Goal: Task Accomplishment & Management: Use online tool/utility

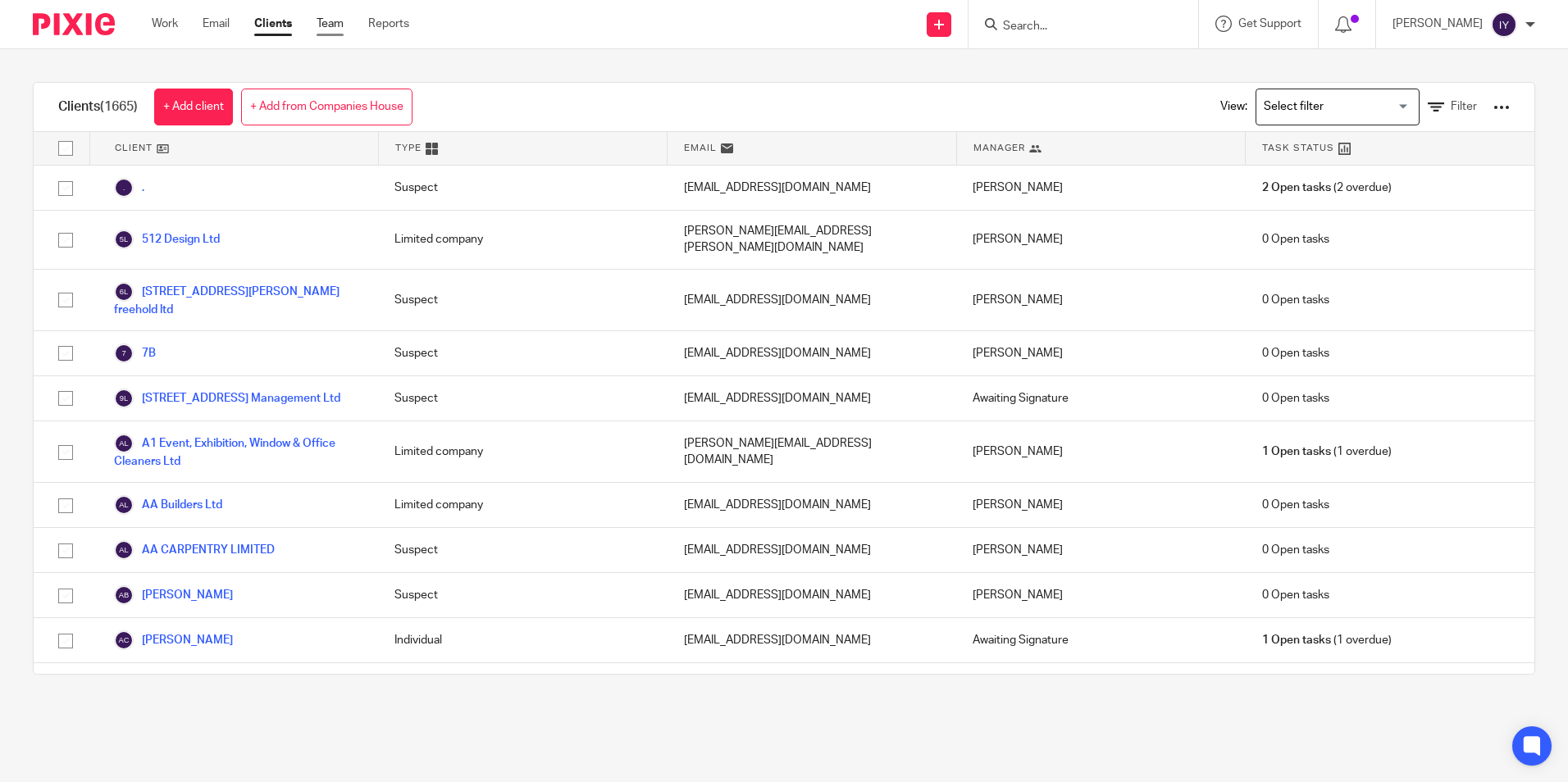
click at [327, 27] on link "Team" at bounding box center [330, 24] width 27 height 17
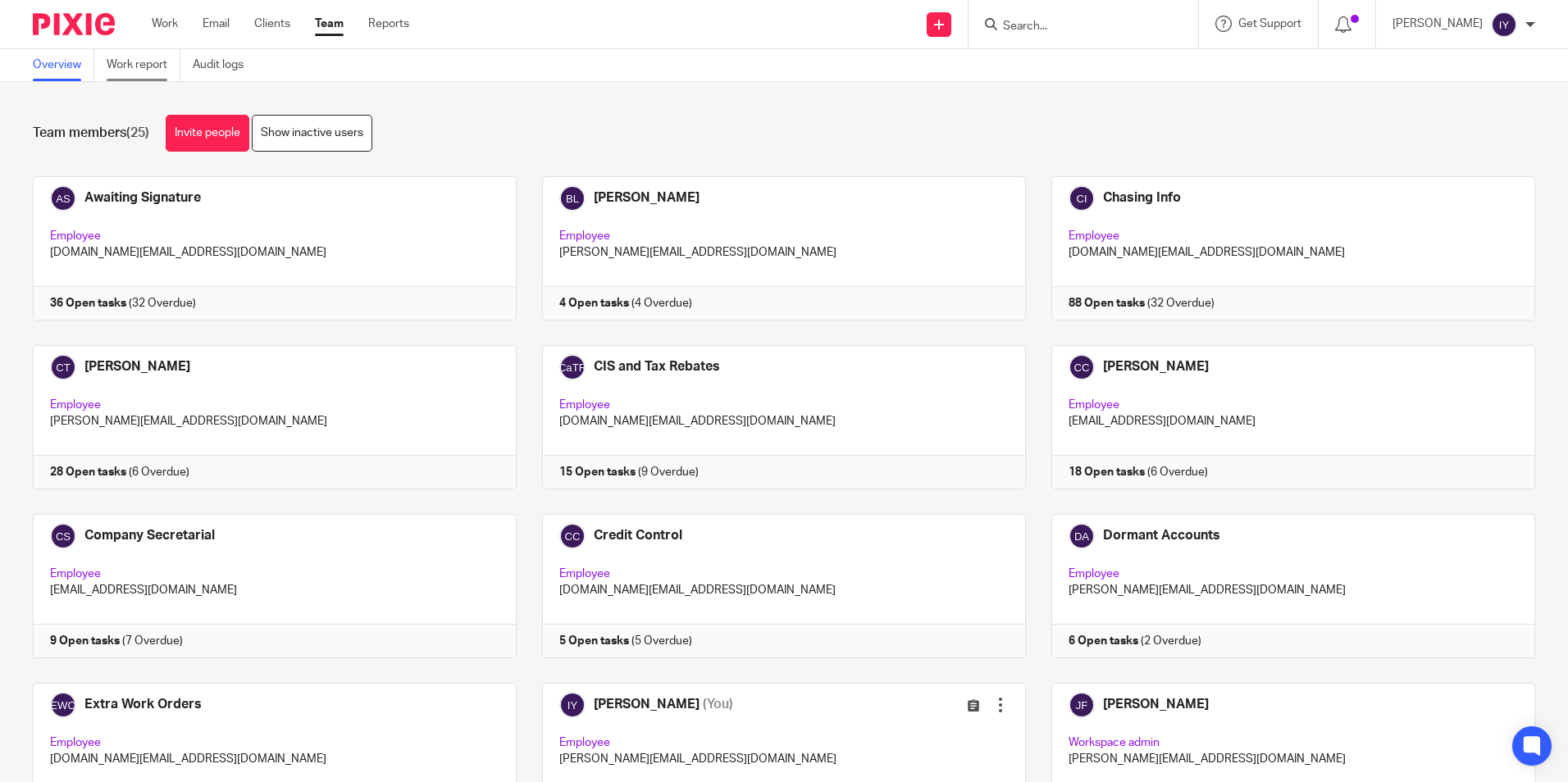
click at [157, 54] on link "Work report" at bounding box center [143, 65] width 74 height 32
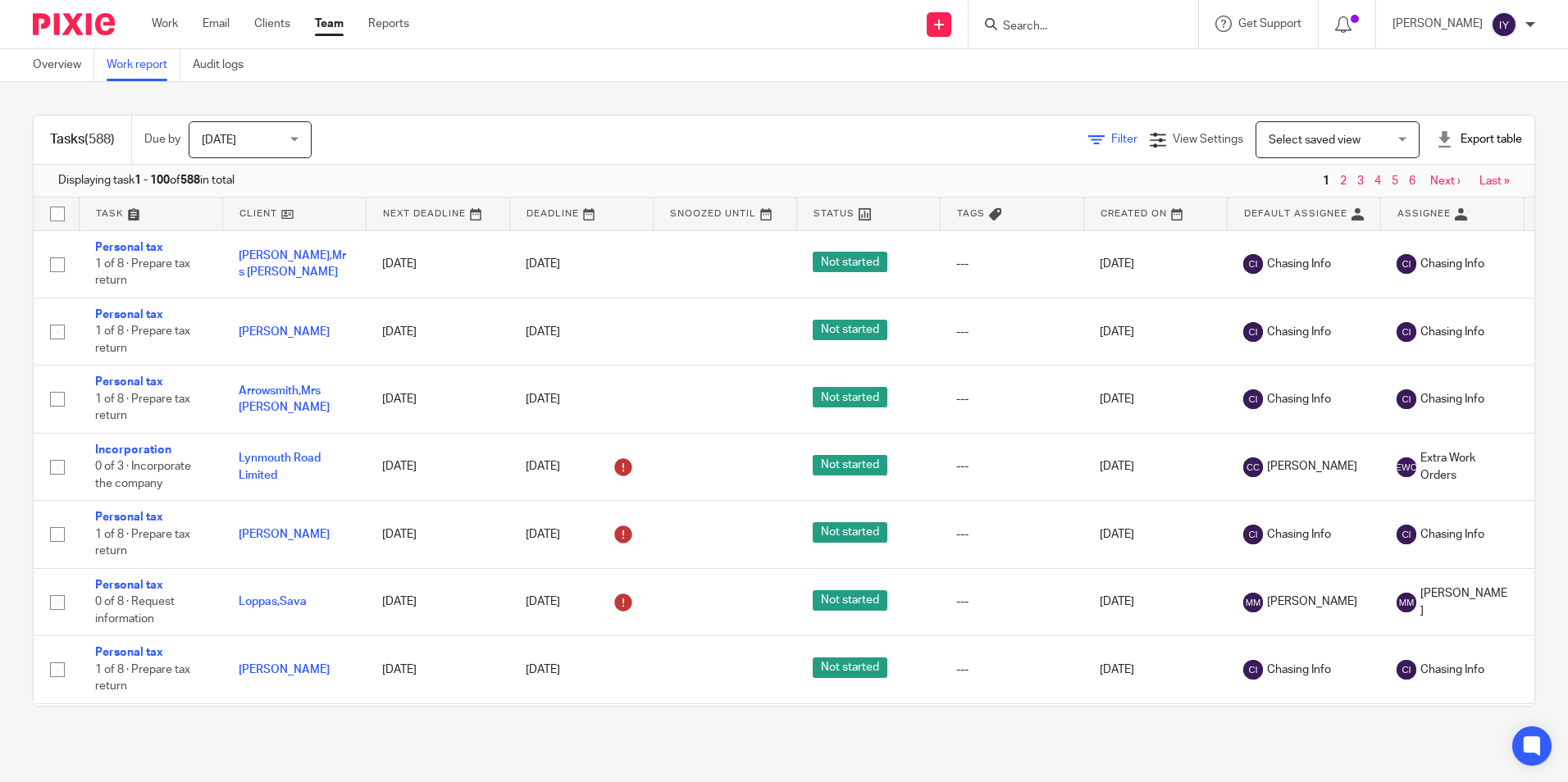
click at [1111, 139] on span "Filter" at bounding box center [1124, 139] width 26 height 11
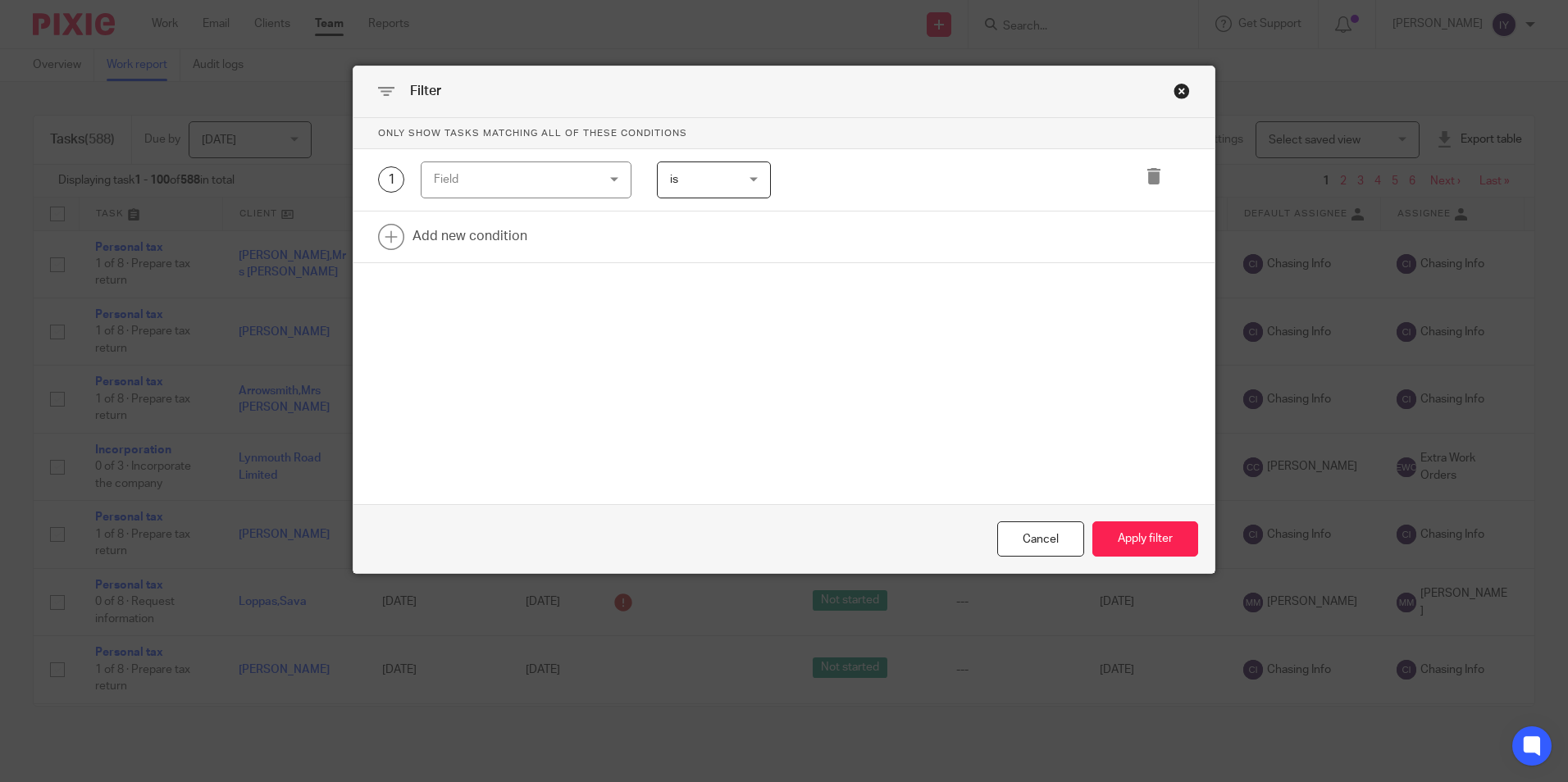
click at [589, 176] on div "Field" at bounding box center [526, 180] width 211 height 37
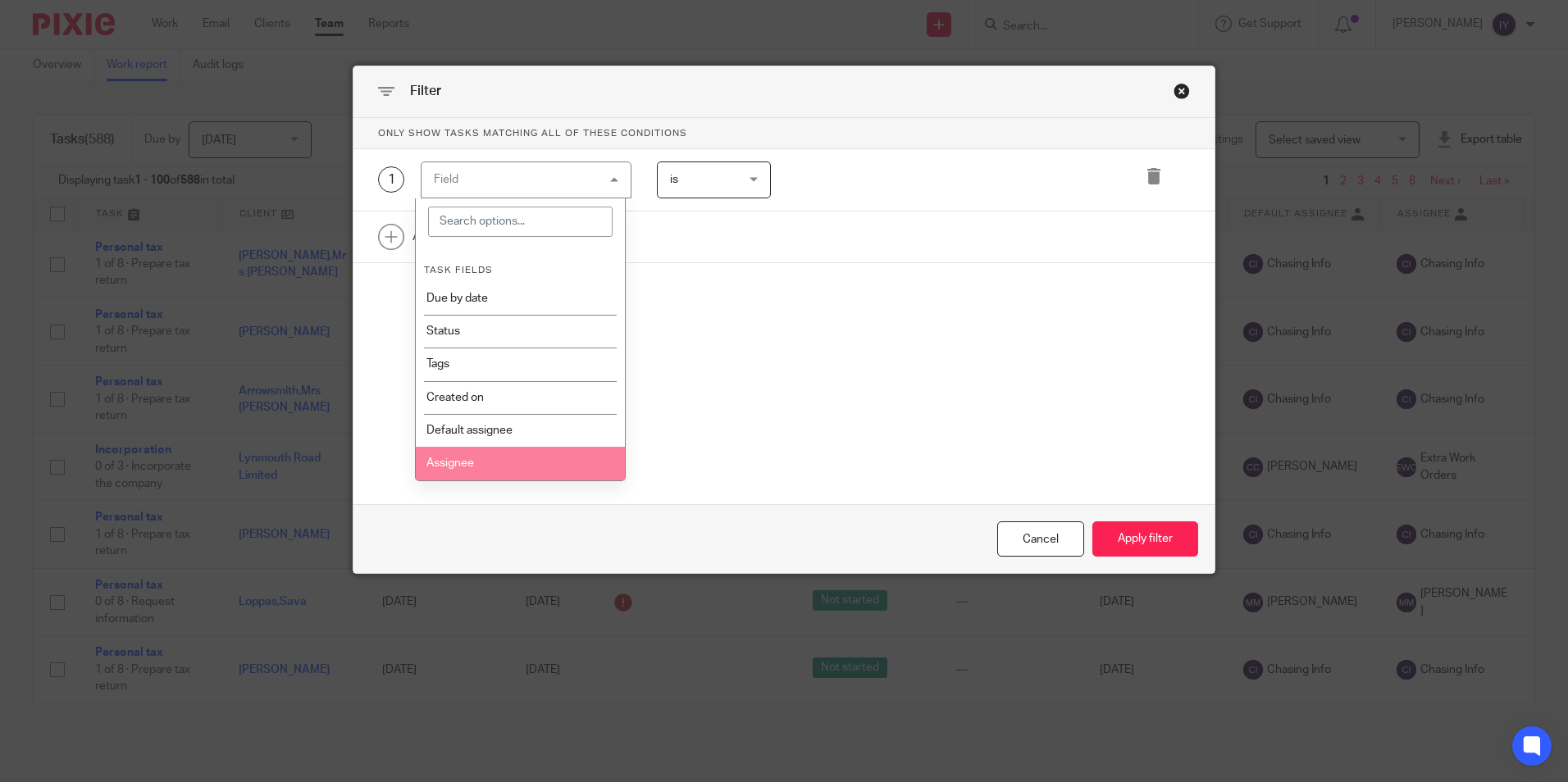
click at [496, 456] on li "Assignee" at bounding box center [521, 463] width 209 height 33
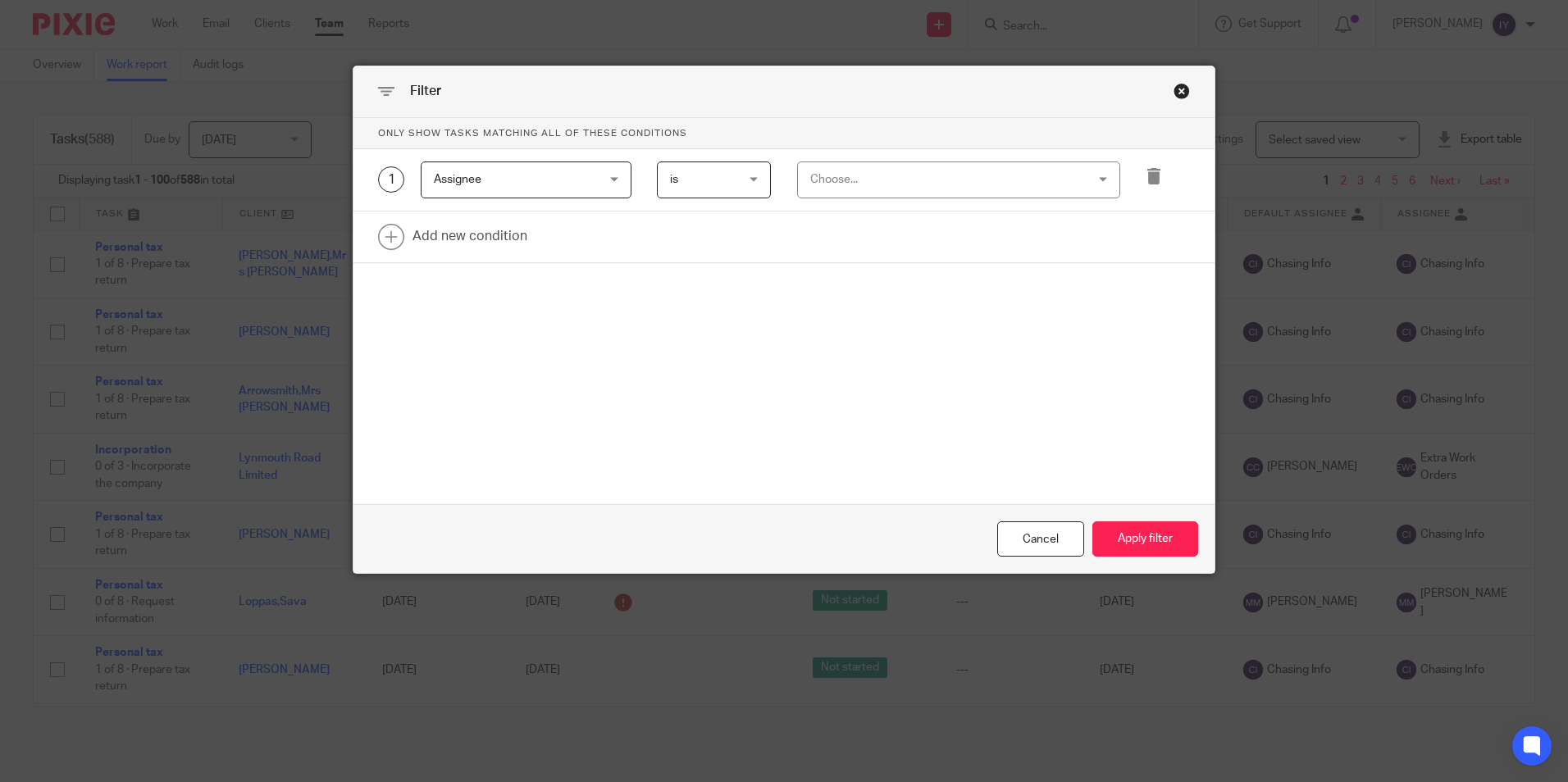
drag, startPoint x: 715, startPoint y: 171, endPoint x: 703, endPoint y: 219, distance: 49.5
click at [715, 172] on span "is" at bounding box center [710, 179] width 80 height 34
click at [696, 244] on li "is not" at bounding box center [708, 248] width 112 height 34
drag, startPoint x: 871, startPoint y: 190, endPoint x: 866, endPoint y: 205, distance: 15.8
click at [868, 205] on div "1 Assignee Assignee Task fields Due by date Status Tags Created on Default assi…" at bounding box center [783, 180] width 861 height 62
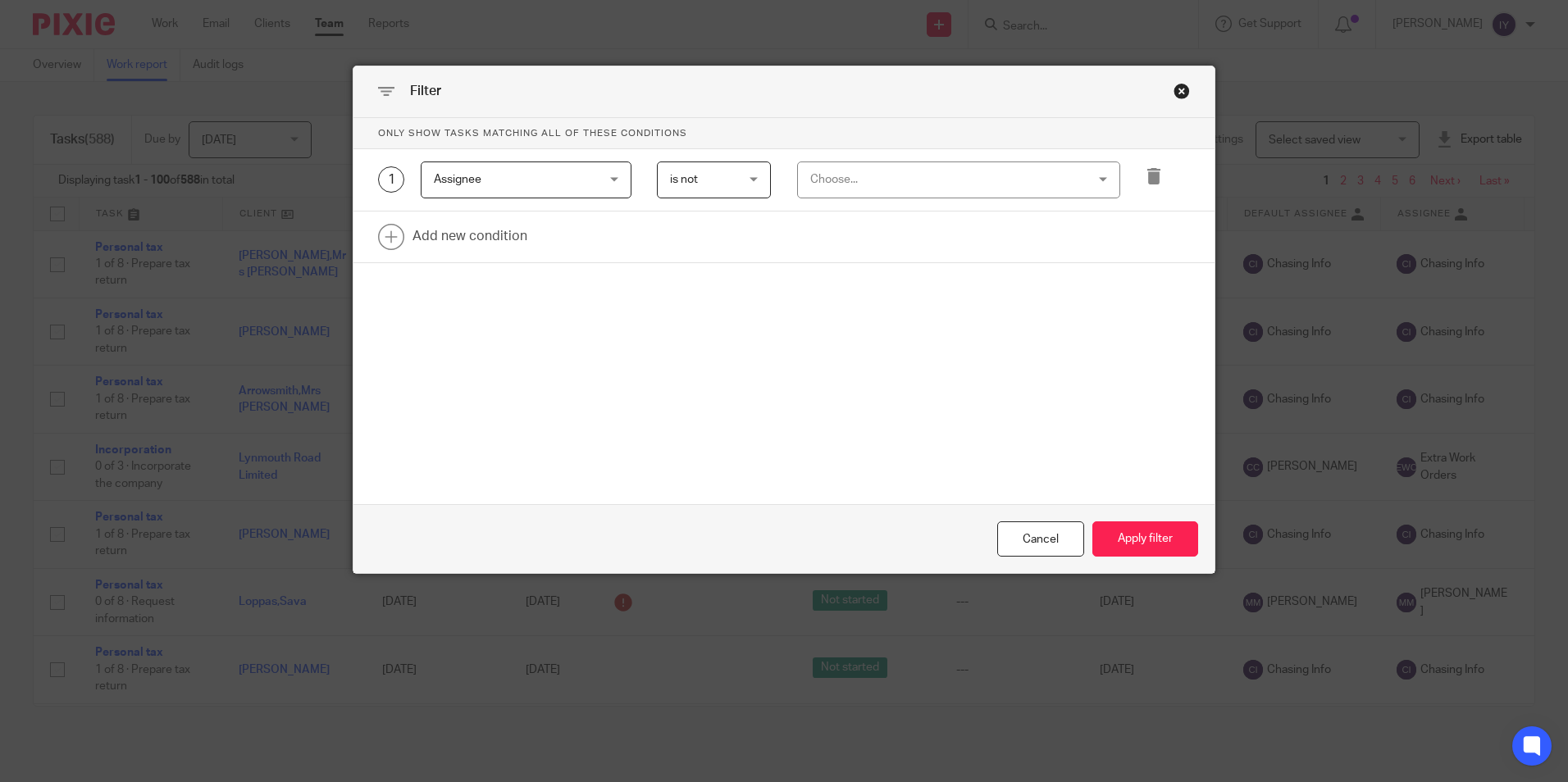
click at [877, 170] on div "Choose..." at bounding box center [934, 179] width 248 height 34
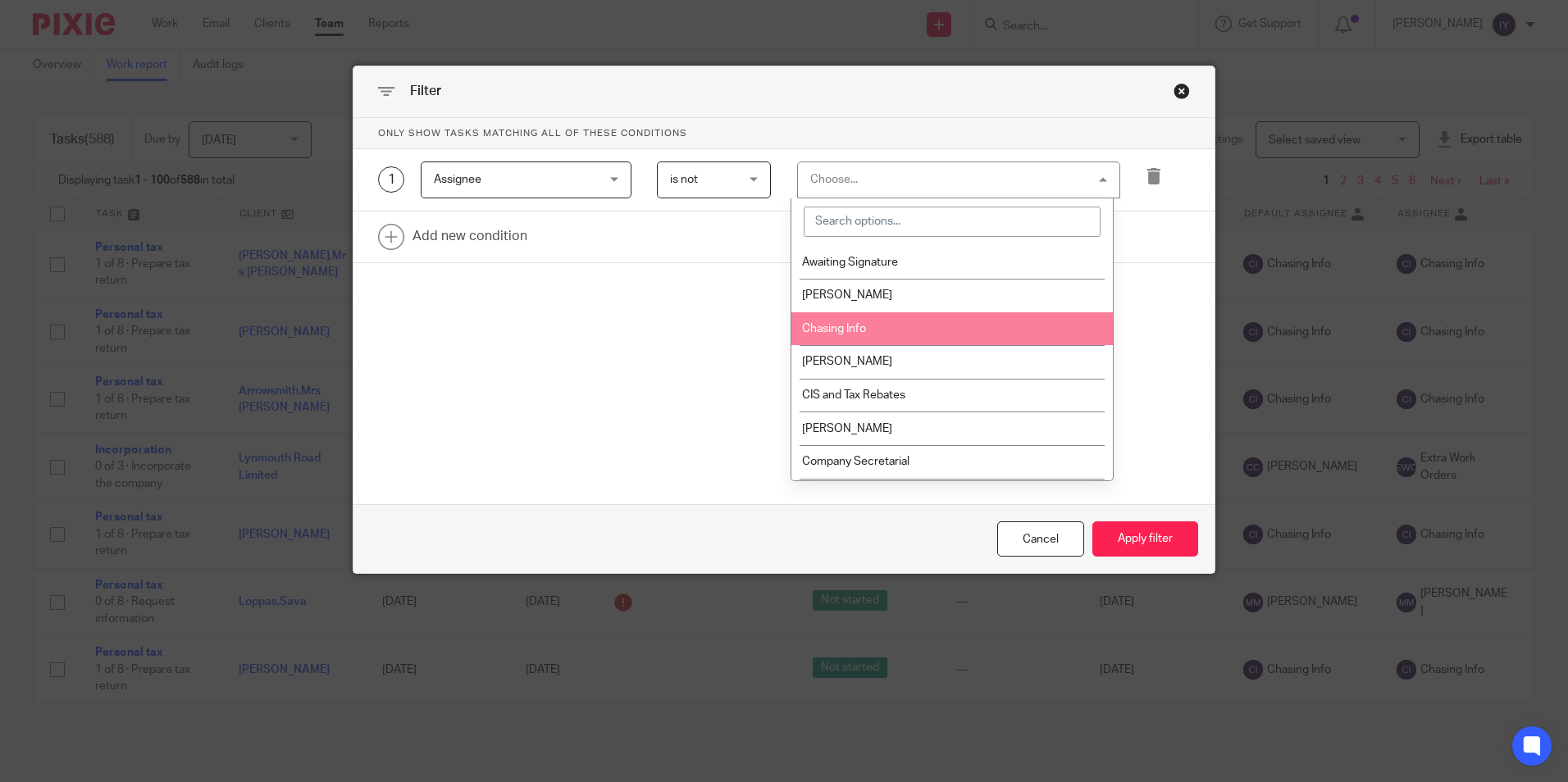
click at [857, 323] on li "Chasing Info" at bounding box center [951, 329] width 322 height 34
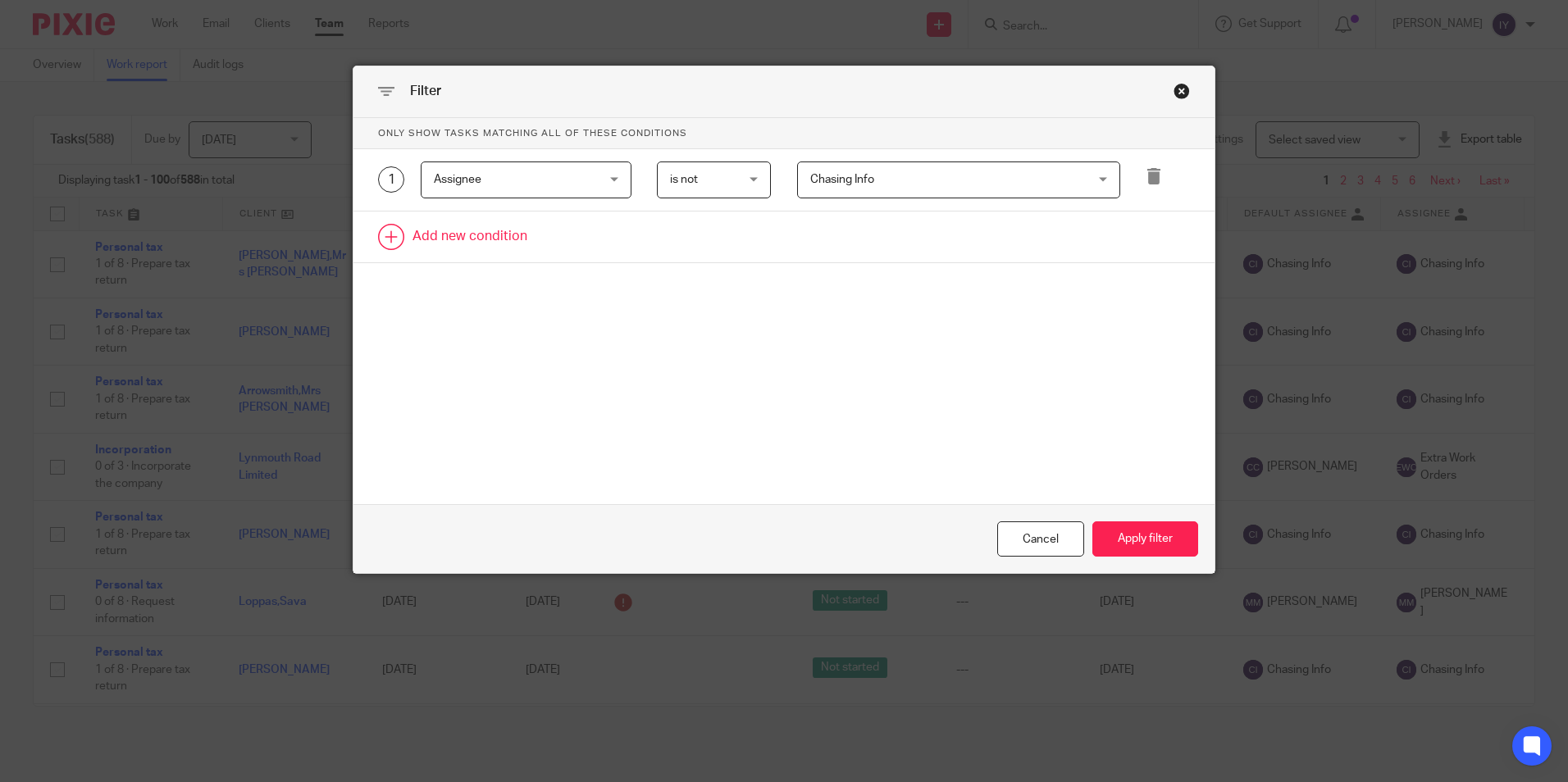
click at [440, 236] on link at bounding box center [783, 237] width 861 height 51
click at [444, 236] on div "Field" at bounding box center [512, 241] width 158 height 34
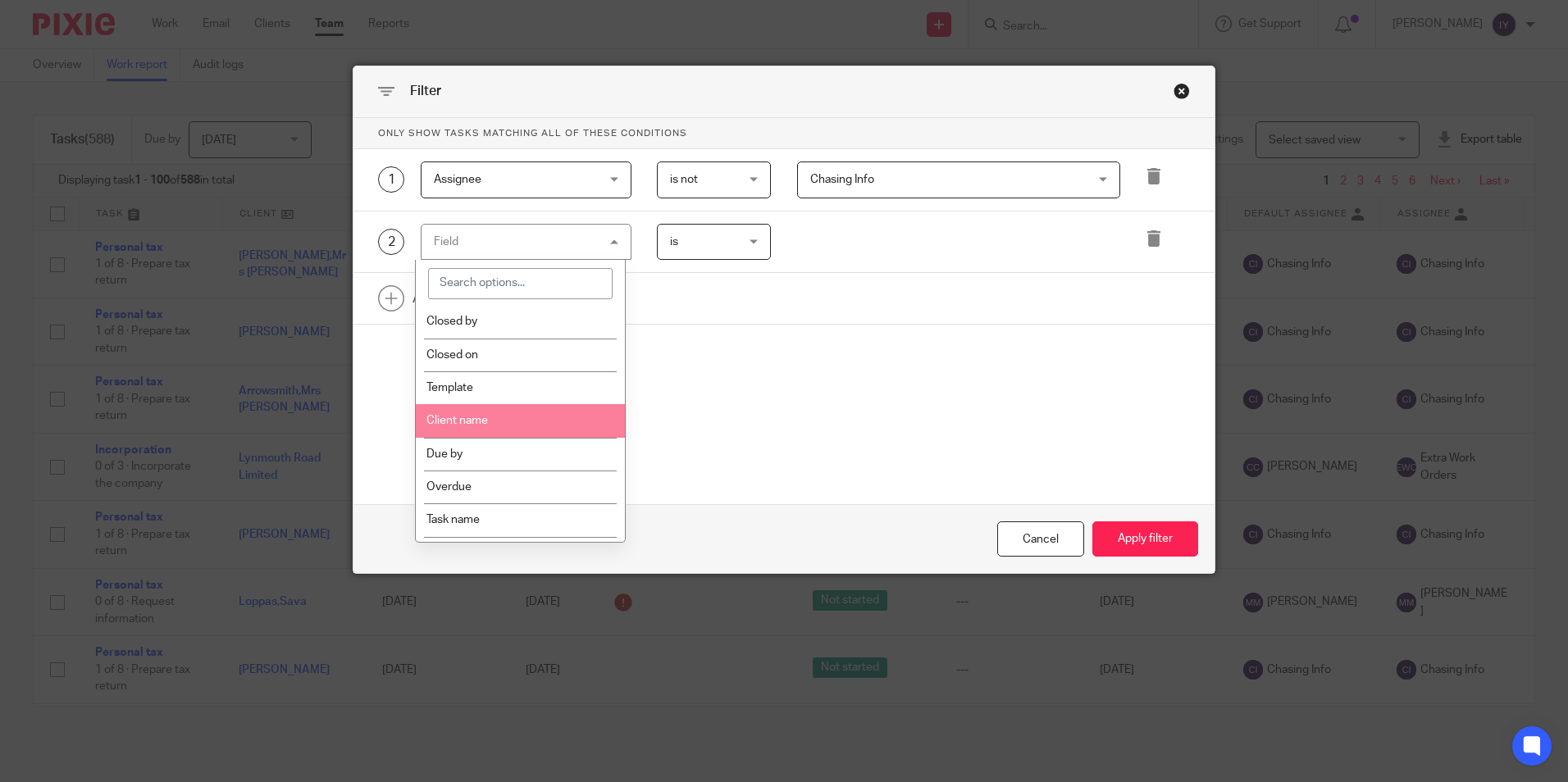
scroll to position [246, 0]
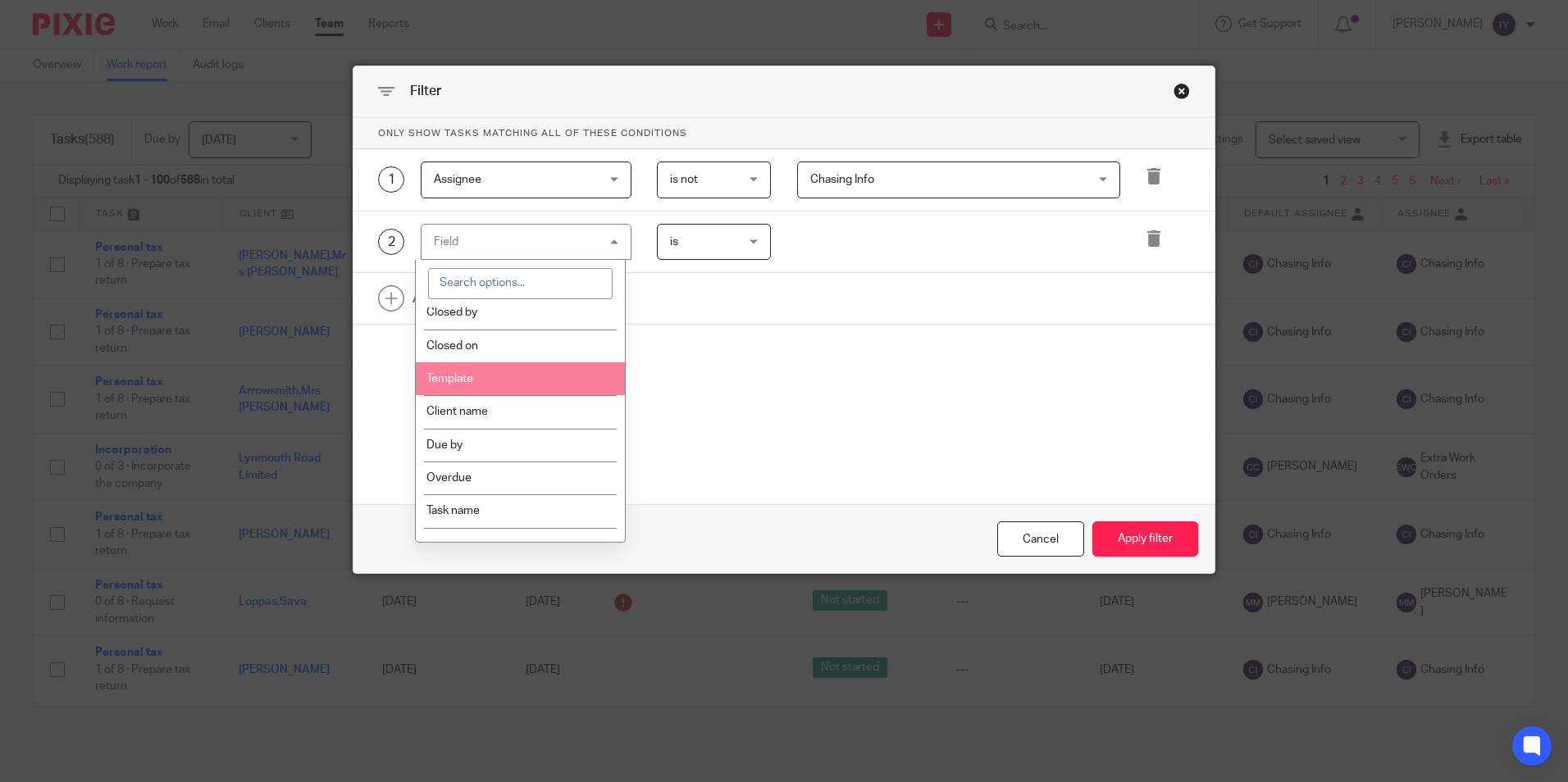
click at [514, 381] on li "Template" at bounding box center [521, 379] width 209 height 33
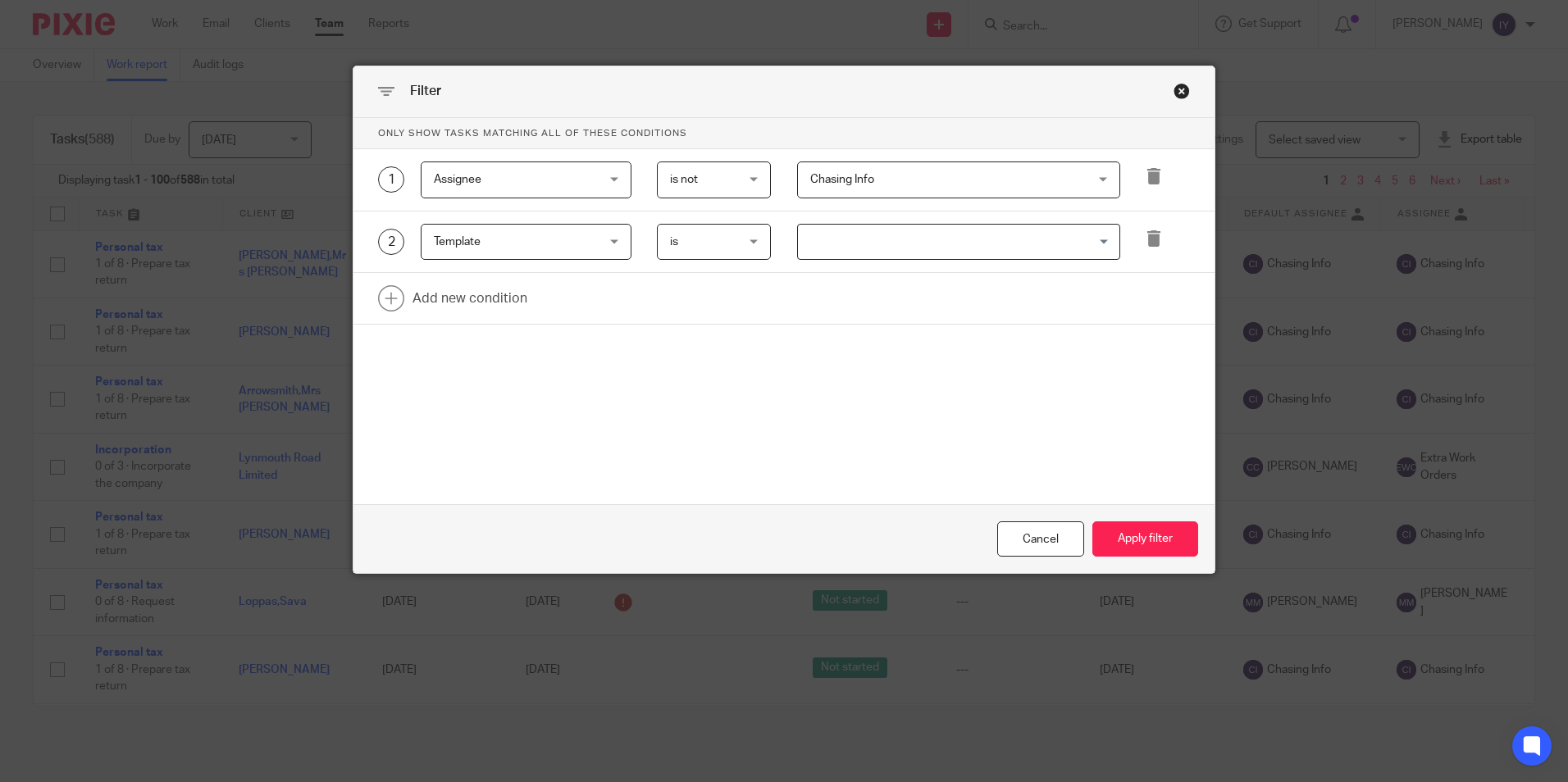
click at [838, 255] on input "Search for option" at bounding box center [955, 241] width 310 height 29
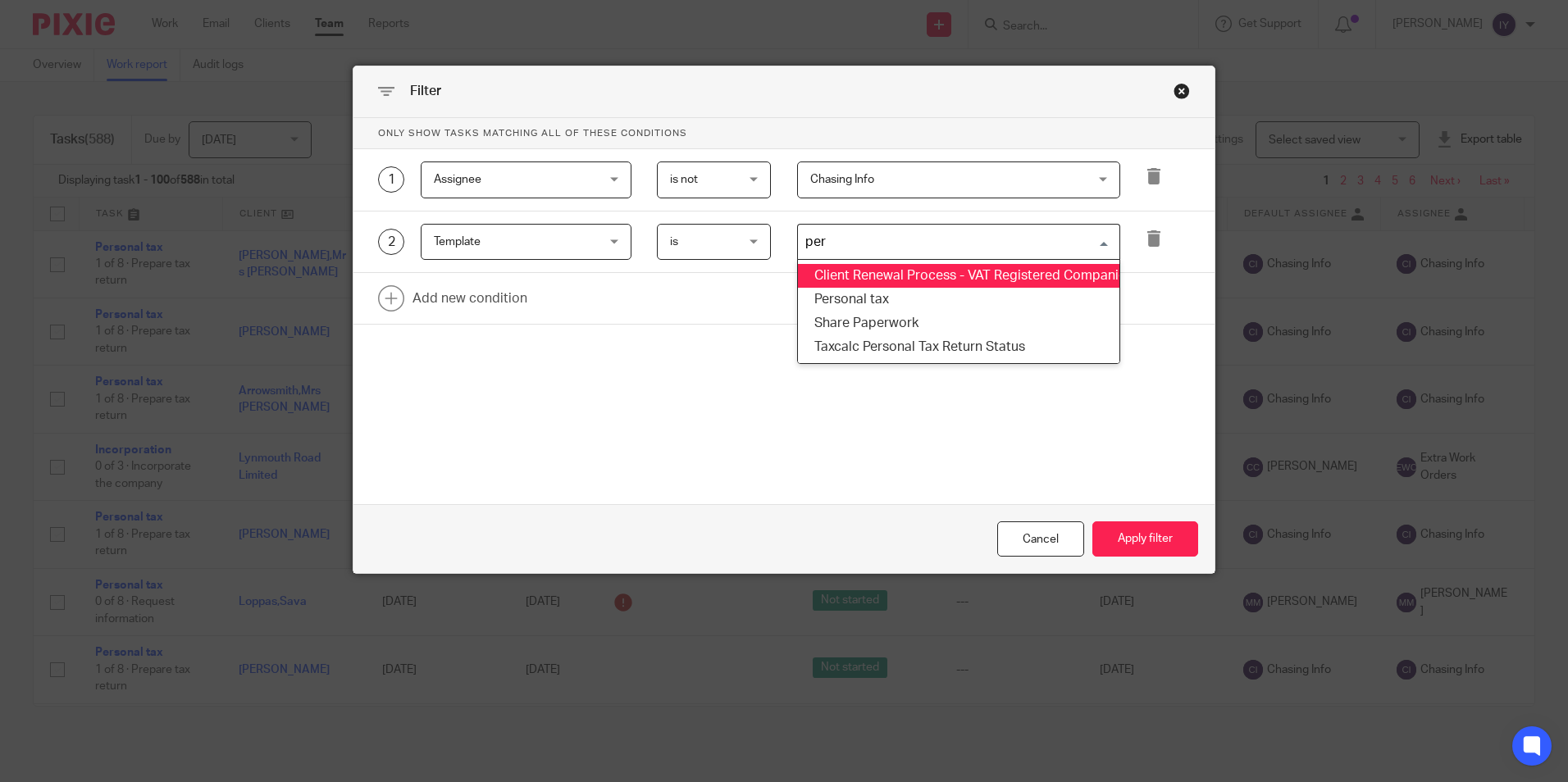
type input "pers"
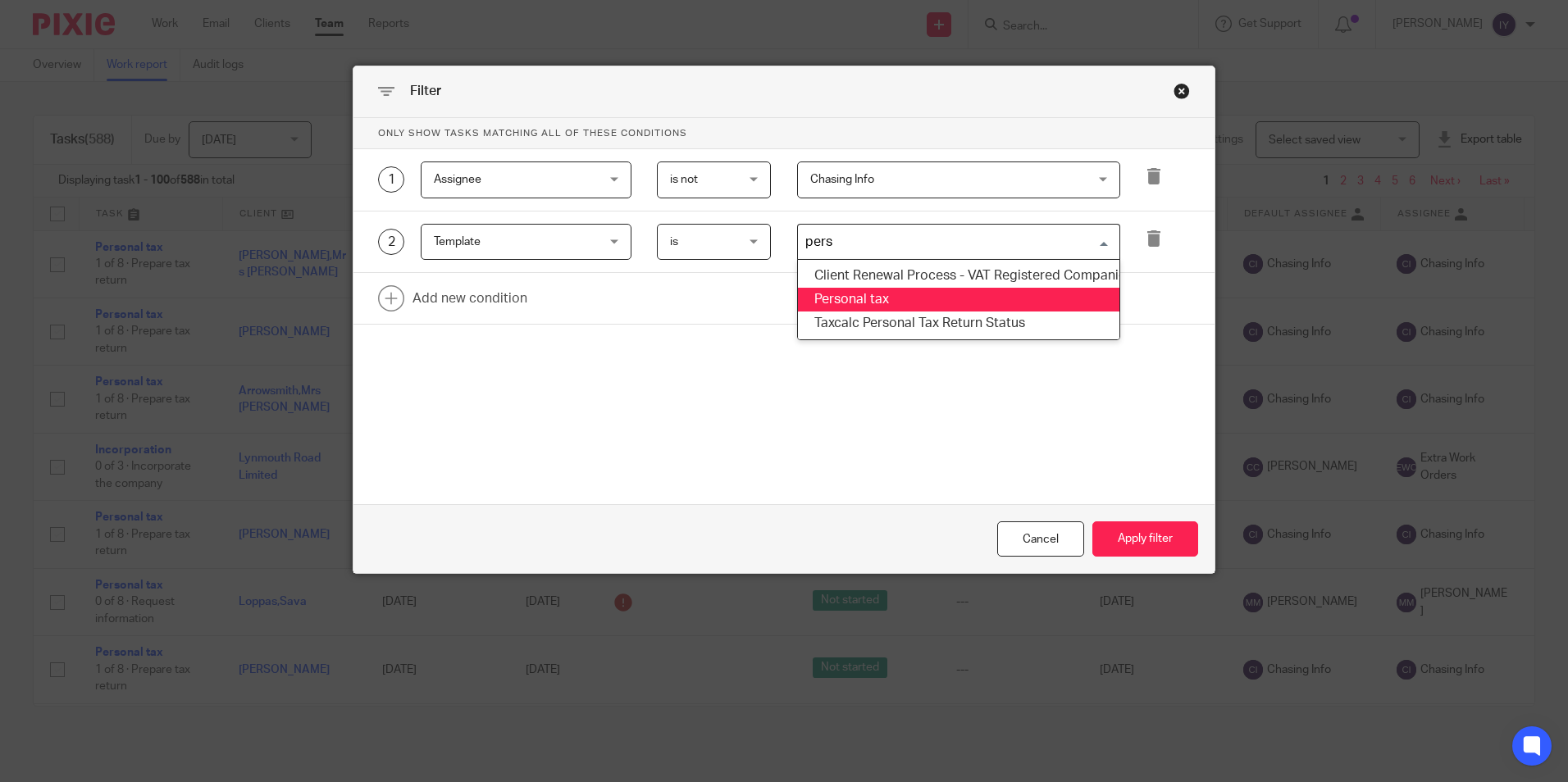
click at [878, 302] on li "Personal tax" at bounding box center [958, 299] width 322 height 24
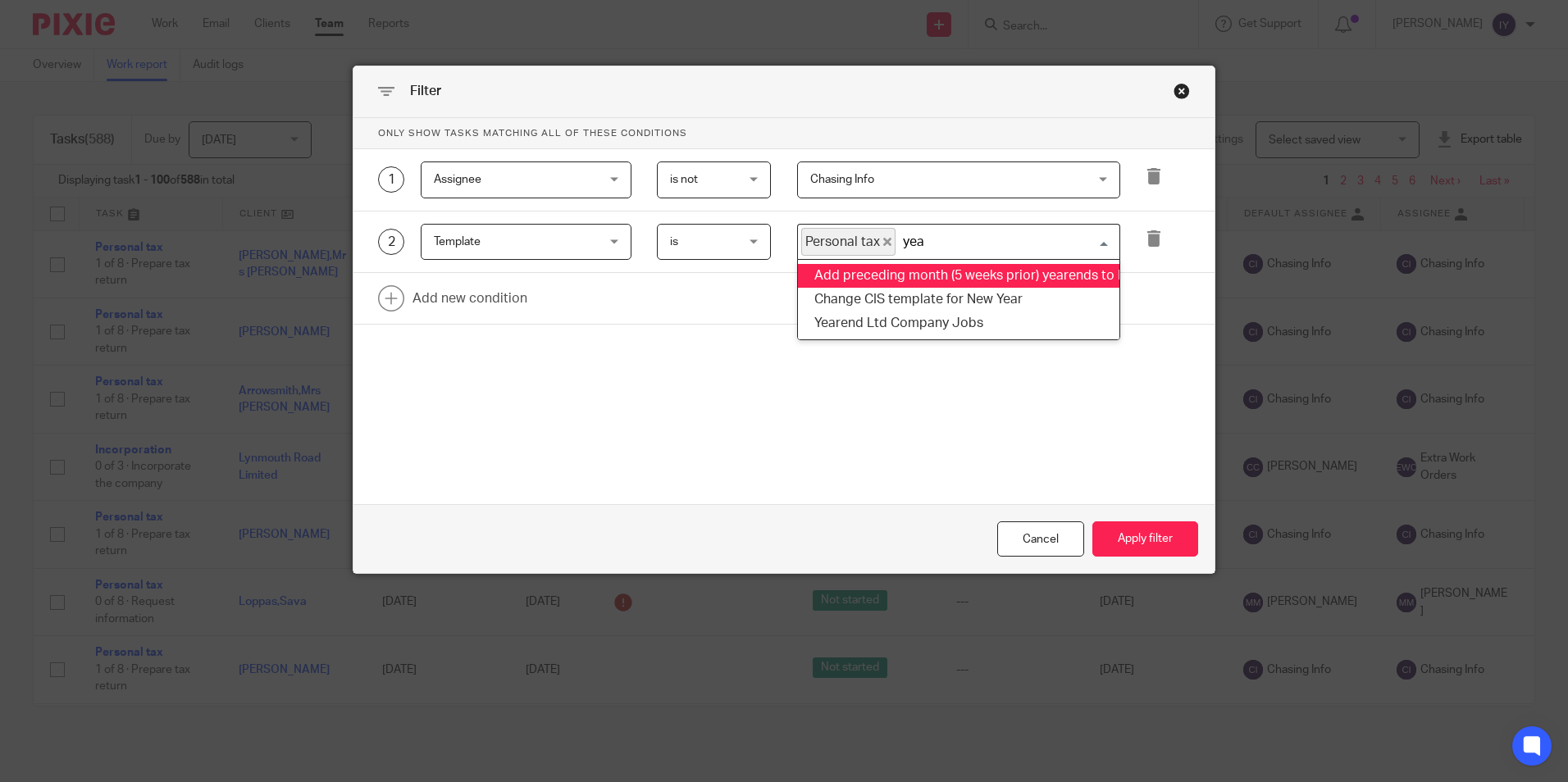
type input "year"
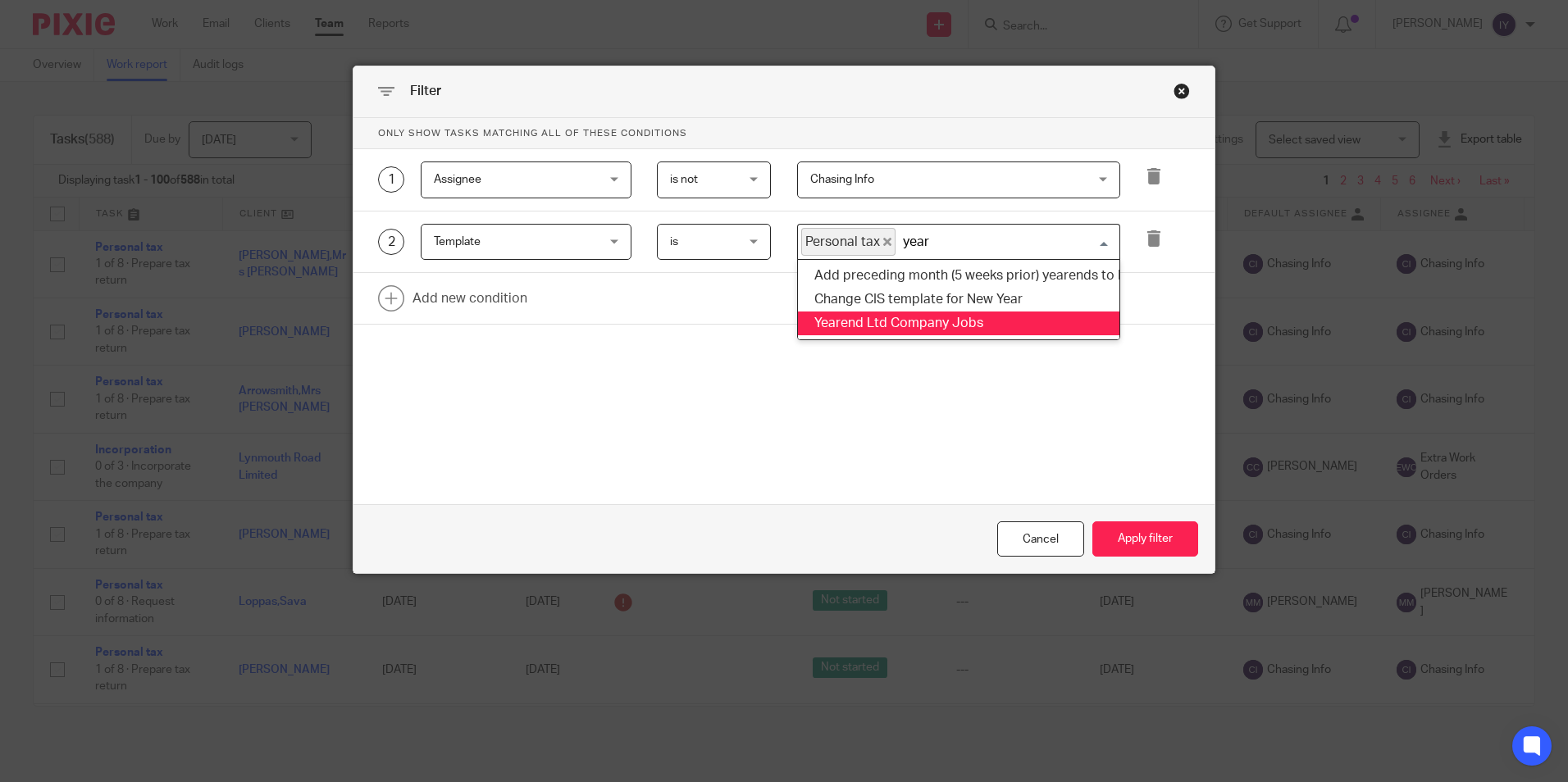
click at [965, 319] on li "Yearend Ltd Company Jobs" at bounding box center [958, 323] width 322 height 24
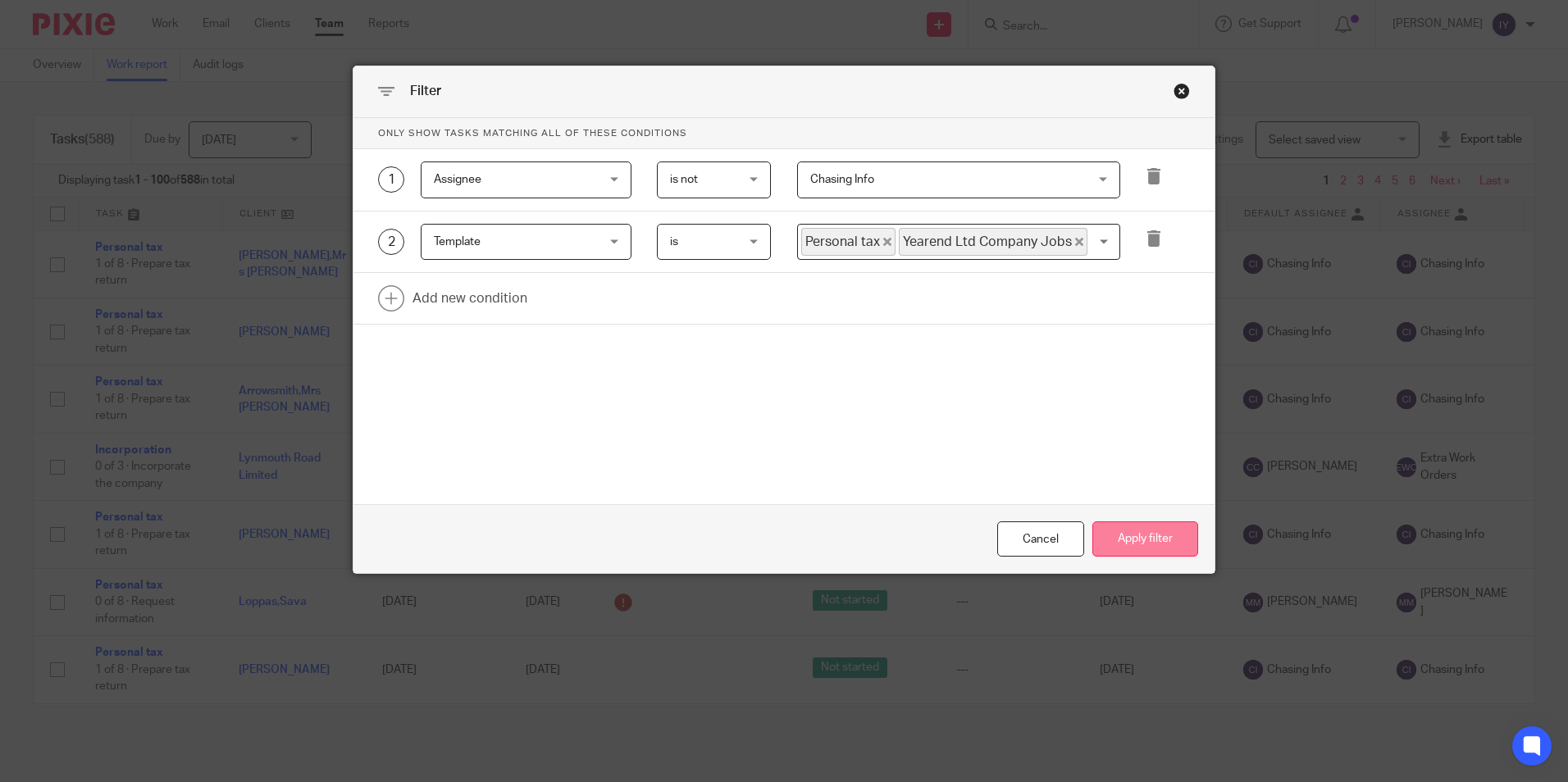
click at [1157, 528] on button "Apply filter" at bounding box center [1144, 539] width 106 height 35
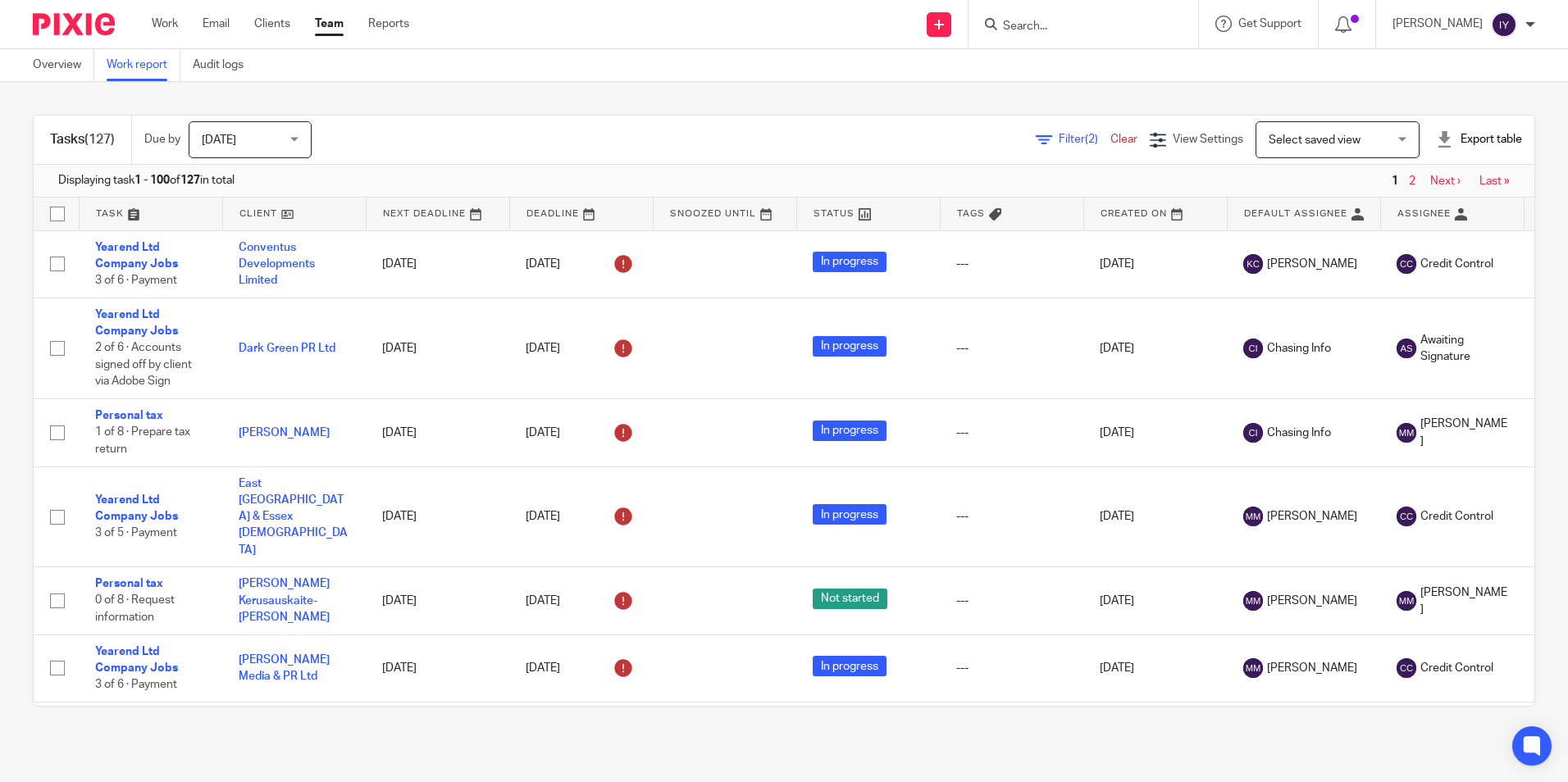
click at [1476, 138] on div "Export table" at bounding box center [1478, 139] width 86 height 17
click at [1458, 200] on link "Excel spreadsheet" at bounding box center [1438, 200] width 95 height 11
